Goal: Information Seeking & Learning: Learn about a topic

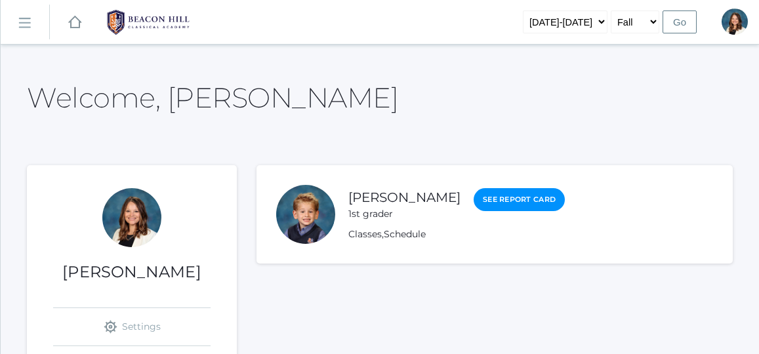
click at [19, 14] on link "icons/ui/navigation/hamburger Created with Sketch." at bounding box center [25, 22] width 49 height 35
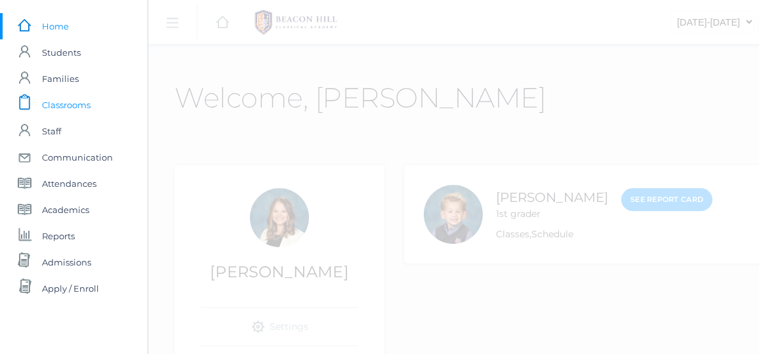
click at [65, 101] on span "Classrooms" at bounding box center [66, 105] width 49 height 26
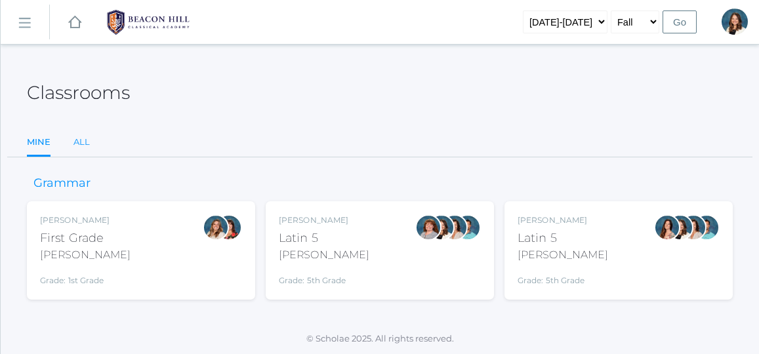
click at [81, 136] on link "All" at bounding box center [81, 142] width 16 height 26
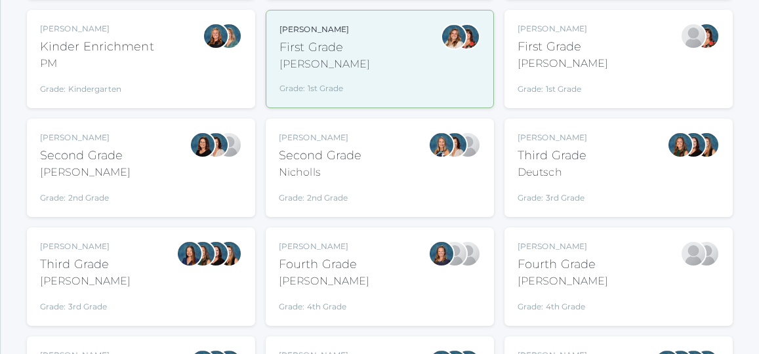
scroll to position [304, 0]
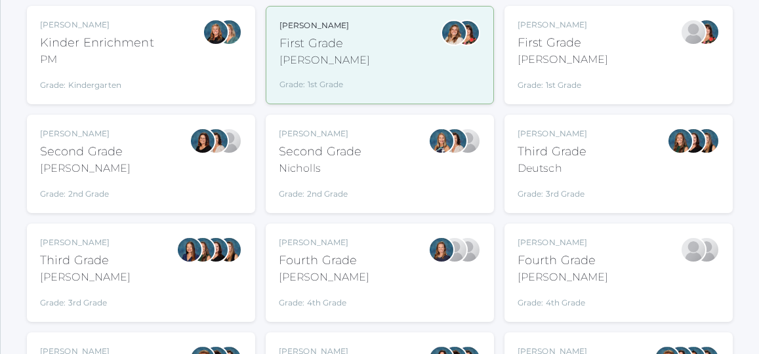
click at [564, 165] on div "Deutsch" at bounding box center [553, 169] width 70 height 16
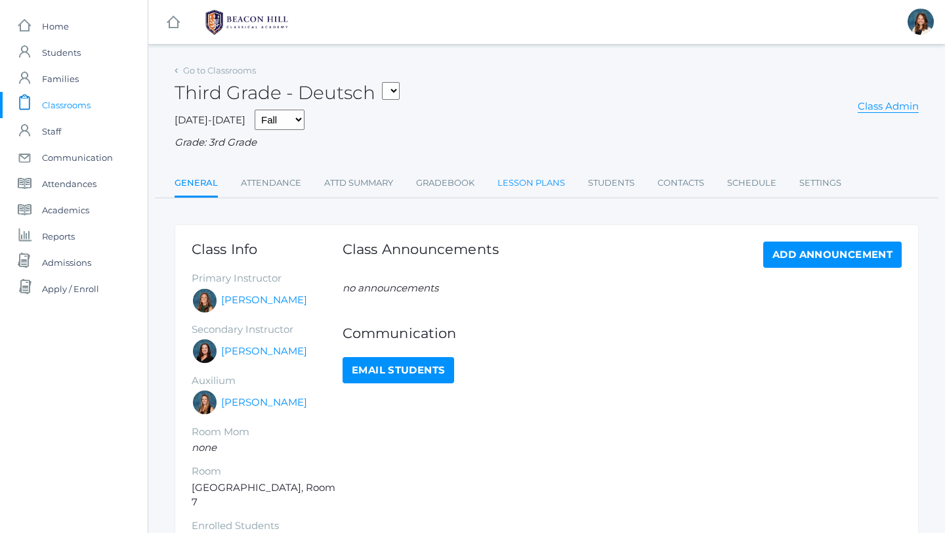
click at [522, 180] on link "Lesson Plans" at bounding box center [531, 183] width 68 height 26
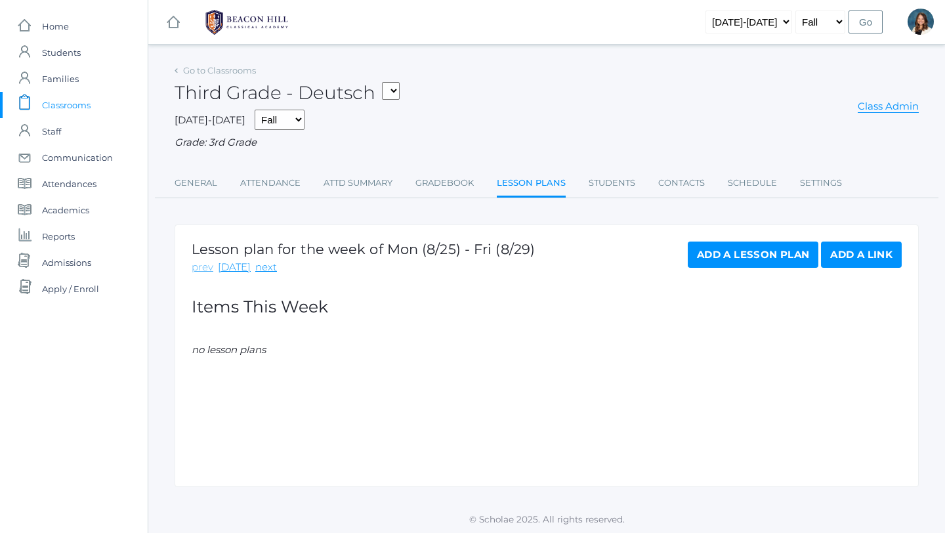
click at [206, 270] on link "prev" at bounding box center [203, 267] width 22 height 15
click at [205, 266] on link "prev" at bounding box center [203, 267] width 22 height 15
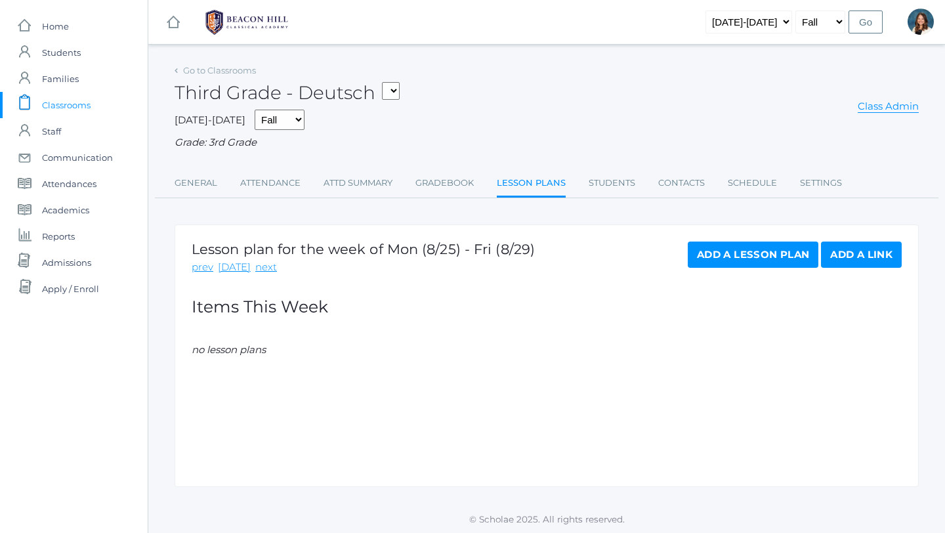
click at [205, 266] on link "prev" at bounding box center [203, 267] width 22 height 15
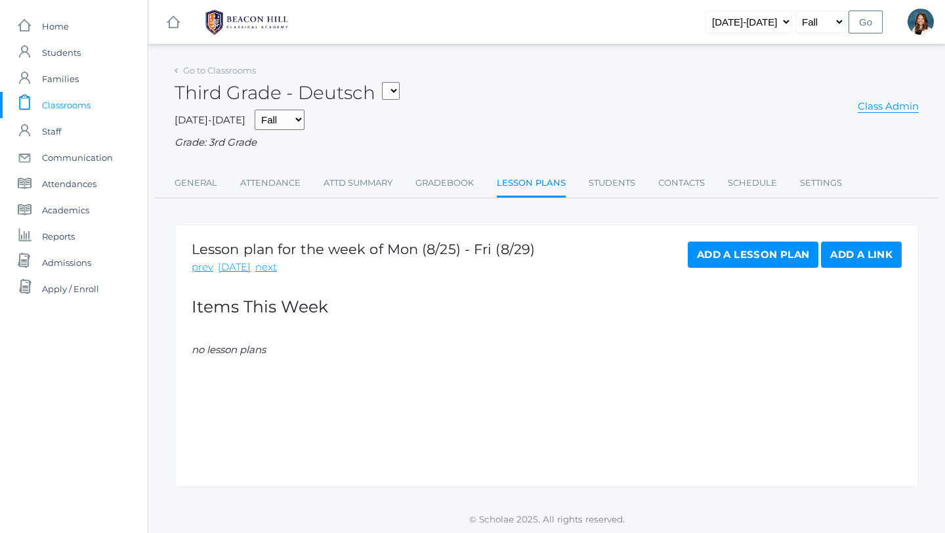
click at [205, 266] on link "prev" at bounding box center [203, 267] width 22 height 15
click at [207, 265] on link "prev" at bounding box center [203, 267] width 22 height 15
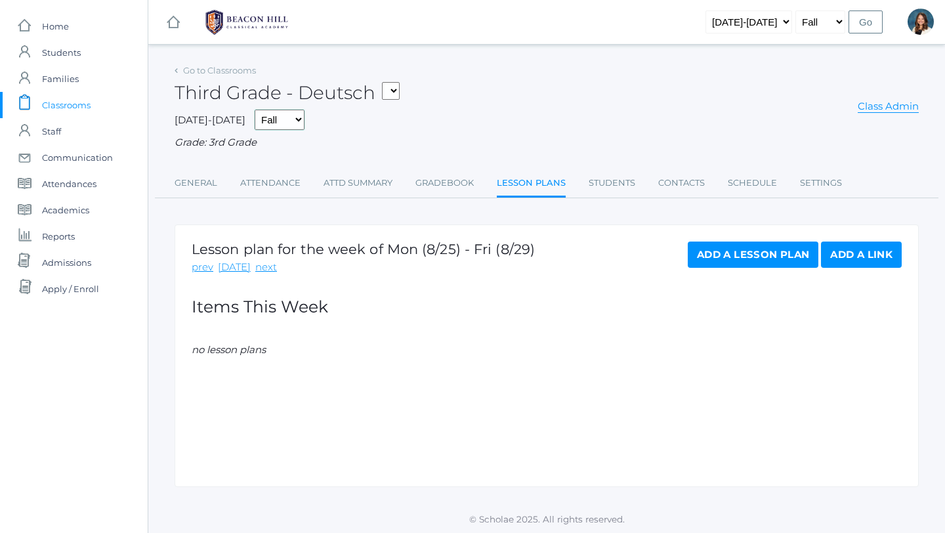
click at [278, 118] on select "Fall Spring" at bounding box center [280, 120] width 50 height 20
select select "2"
click at [205, 262] on link "prev" at bounding box center [203, 267] width 22 height 15
click at [276, 117] on select "Fall Spring" at bounding box center [280, 120] width 50 height 20
click at [840, 18] on select "Fall Spring" at bounding box center [820, 21] width 50 height 23
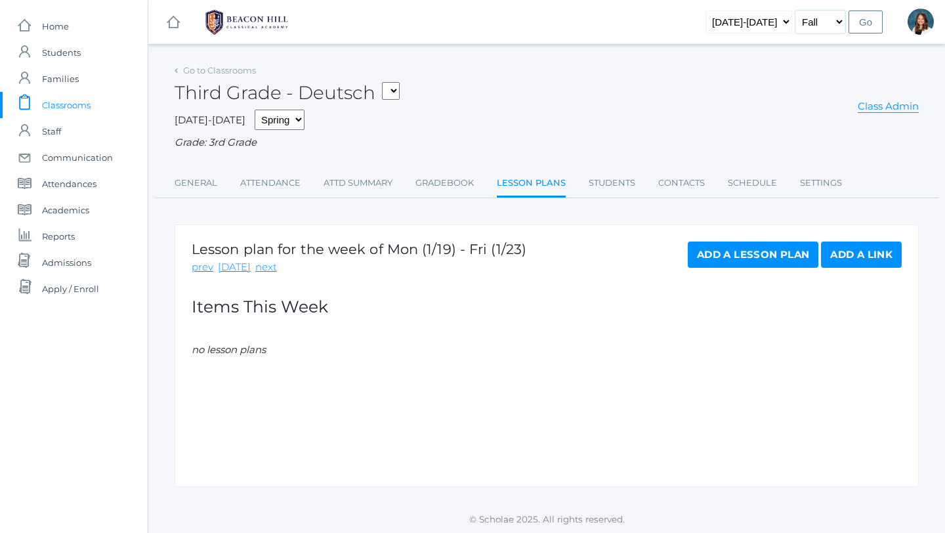
select select "2"
click at [783, 22] on select "2019-2020 2020-2021 2021-2022 2022-2023 2023-2024 2024-2025 2025-2026" at bounding box center [748, 21] width 87 height 23
select select "[DATE]-[DATE]"
click at [865, 18] on input "Go" at bounding box center [865, 21] width 34 height 23
click at [202, 270] on link "prev" at bounding box center [203, 267] width 22 height 15
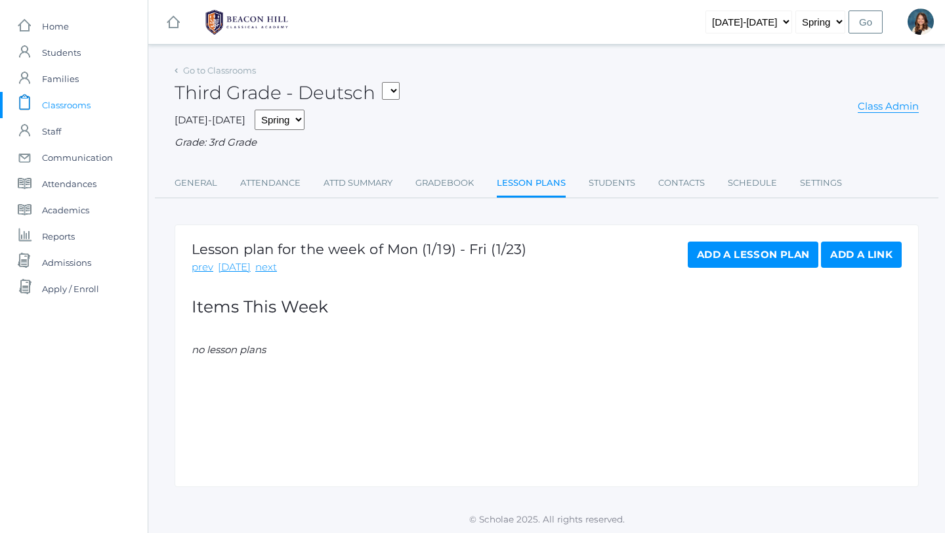
click at [202, 270] on link "prev" at bounding box center [203, 267] width 22 height 15
